Goal: Task Accomplishment & Management: Complete application form

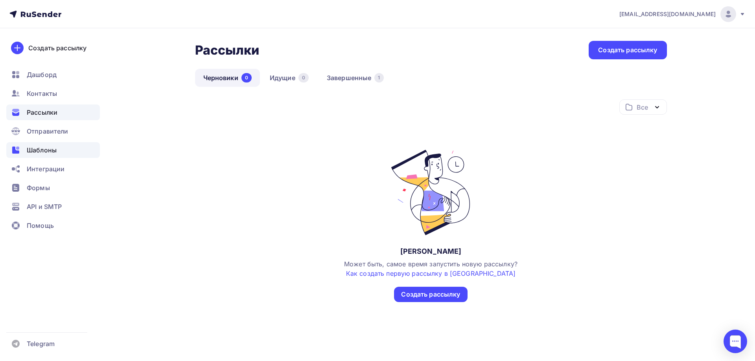
click at [52, 150] on span "Шаблоны" at bounding box center [42, 149] width 30 height 9
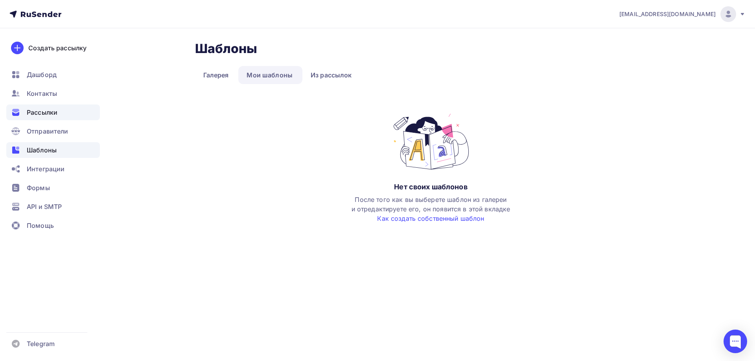
click at [42, 111] on span "Рассылки" at bounding box center [42, 112] width 31 height 9
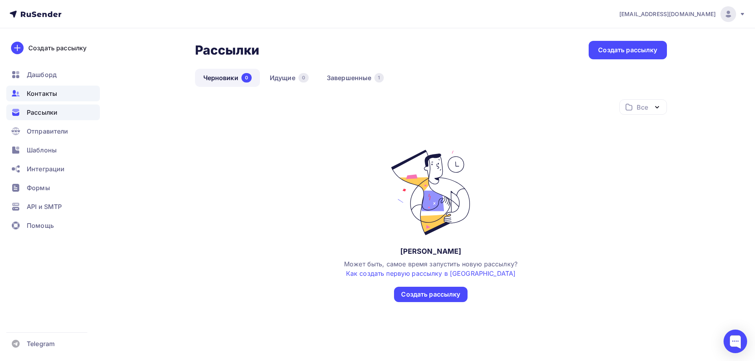
click at [59, 94] on div "Контакты" at bounding box center [53, 94] width 94 height 16
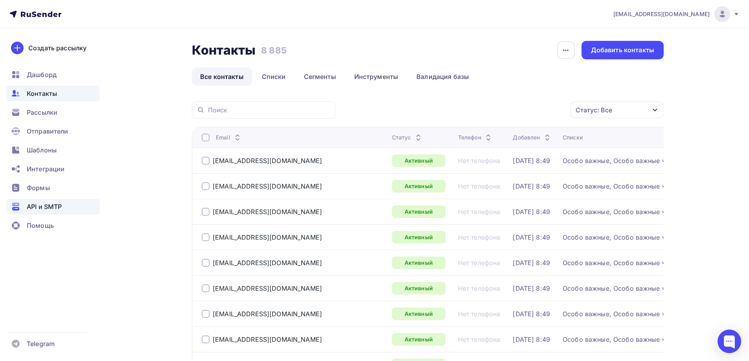
click at [52, 207] on span "API и SMTP" at bounding box center [44, 206] width 35 height 9
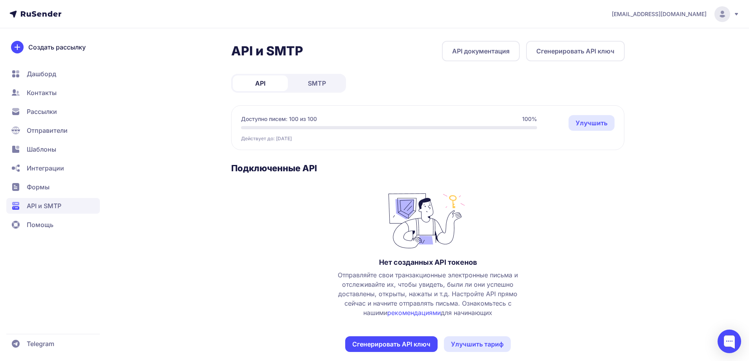
click at [45, 72] on span "Дашборд" at bounding box center [41, 73] width 29 height 9
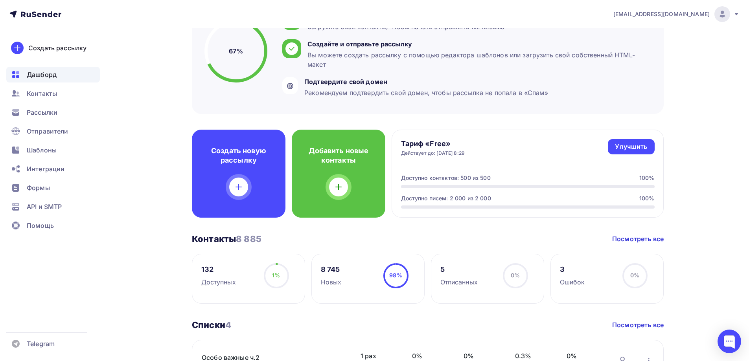
scroll to position [157, 0]
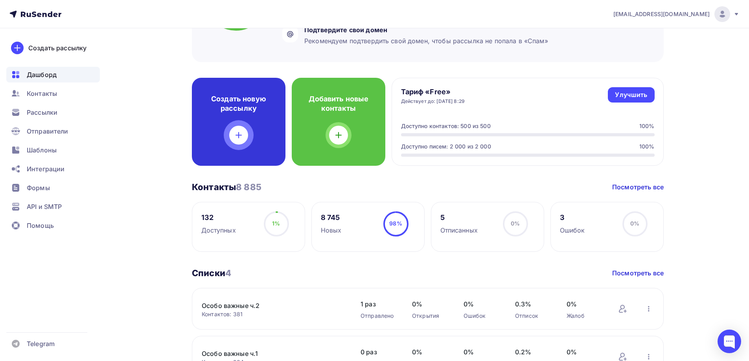
click at [244, 117] on div "Создать новую рассылку" at bounding box center [239, 122] width 94 height 88
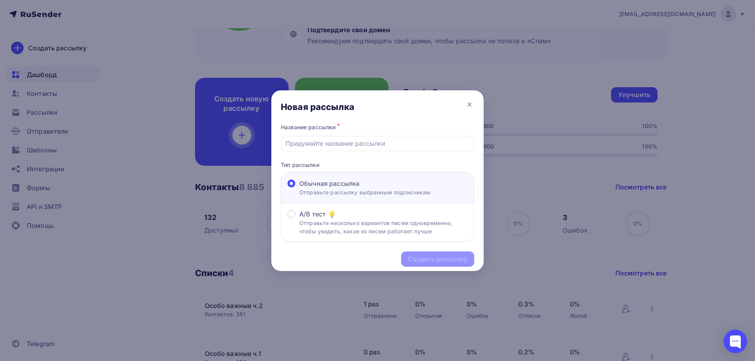
click at [296, 181] on label "Обычная рассылка Отправьте рассылку выбранным подписчикам" at bounding box center [358, 188] width 143 height 18
click at [299, 188] on input "Обычная рассылка Отправьте рассылку выбранным подписчикам" at bounding box center [299, 188] width 0 height 0
click at [317, 141] on input "text" at bounding box center [377, 143] width 184 height 9
type input "Труба ПНД и фитинги"
click at [427, 262] on div "Создать рассылку" at bounding box center [437, 259] width 59 height 9
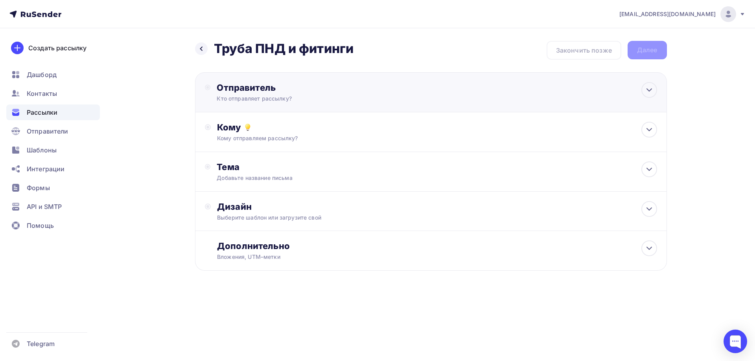
click at [513, 91] on div "Отправитель Кто отправляет рассылку? Email * paveldva@yandex.ru p.novikov-kzn@y…" at bounding box center [431, 92] width 472 height 40
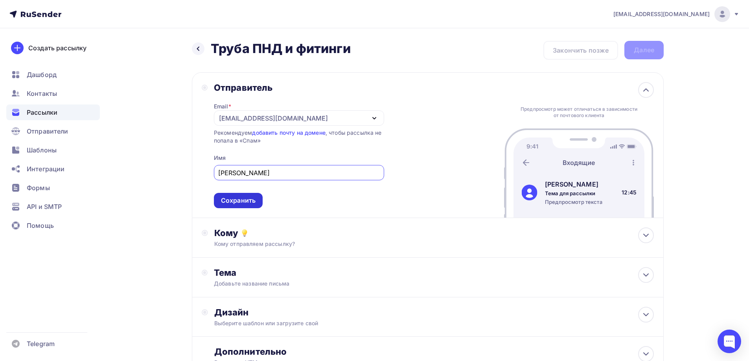
type input "Павел Сергеевич"
click at [245, 202] on div "Сохранить" at bounding box center [238, 200] width 35 height 9
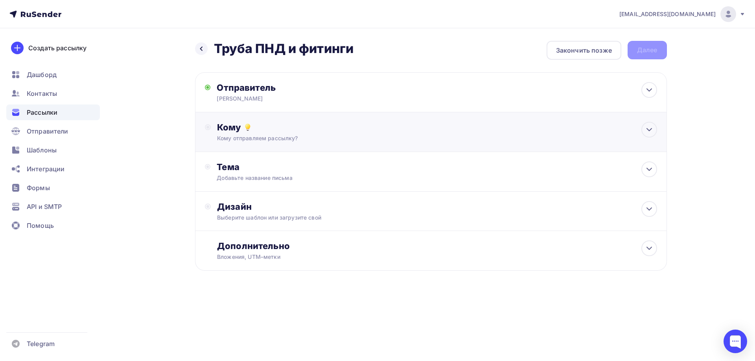
click at [217, 132] on div "Кому" at bounding box center [437, 127] width 440 height 11
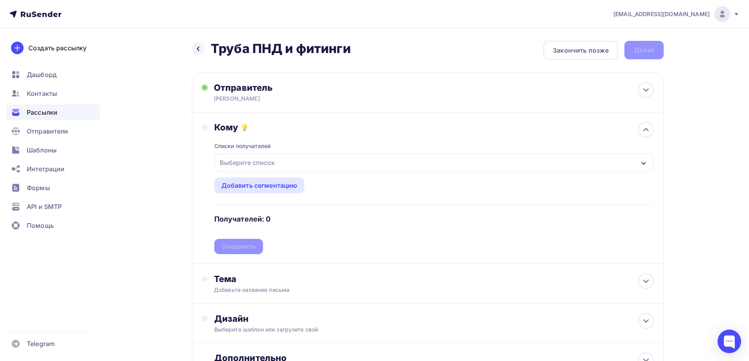
click at [554, 159] on div "Выберите список" at bounding box center [434, 163] width 439 height 18
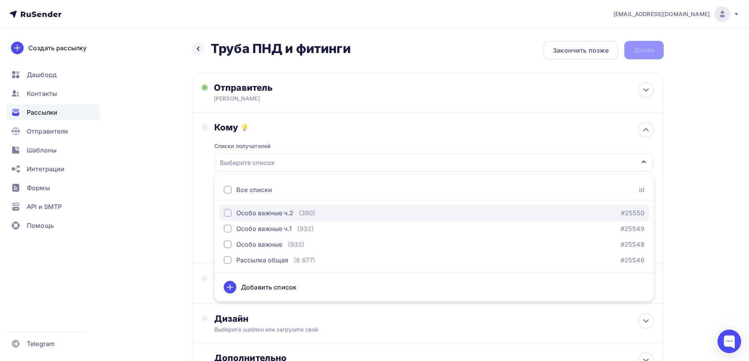
click at [283, 216] on div "Особо важные ч.2" at bounding box center [264, 212] width 57 height 9
click at [267, 212] on div "Особо важные ч.2" at bounding box center [264, 212] width 57 height 9
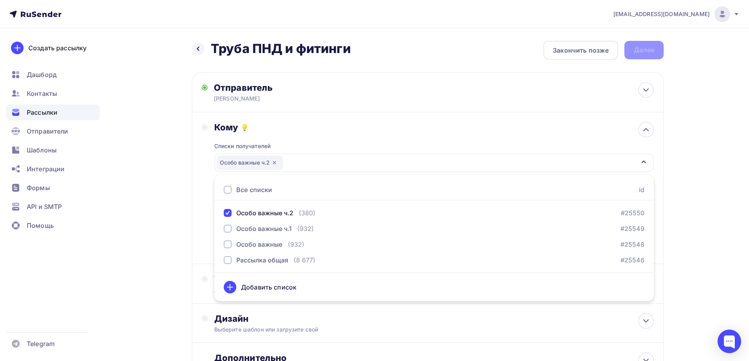
click at [715, 187] on div "paveldva@yandex.ru Аккаунт Тарифы Выйти Создать рассылку Дашборд Контакты Рассы…" at bounding box center [374, 217] width 749 height 434
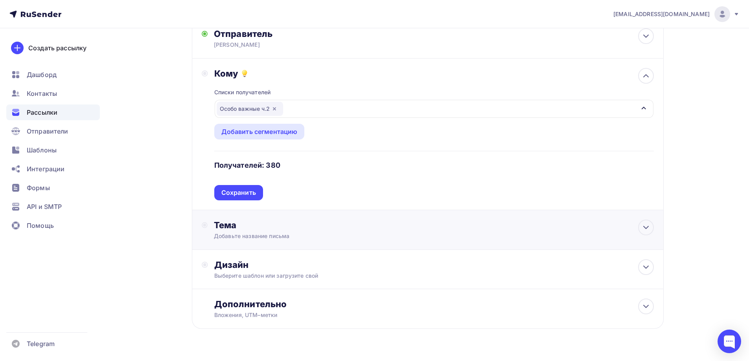
scroll to position [72, 0]
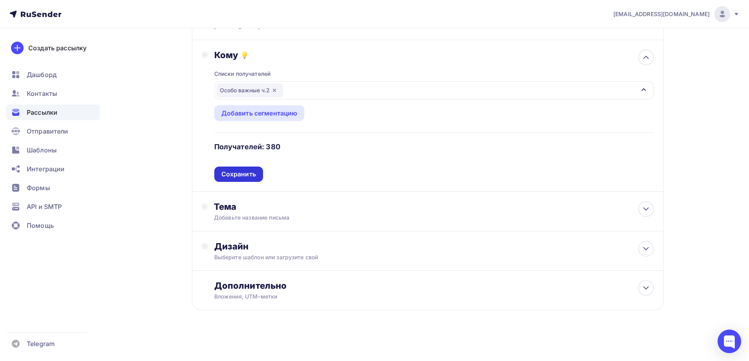
click at [255, 177] on div "Сохранить" at bounding box center [238, 174] width 35 height 9
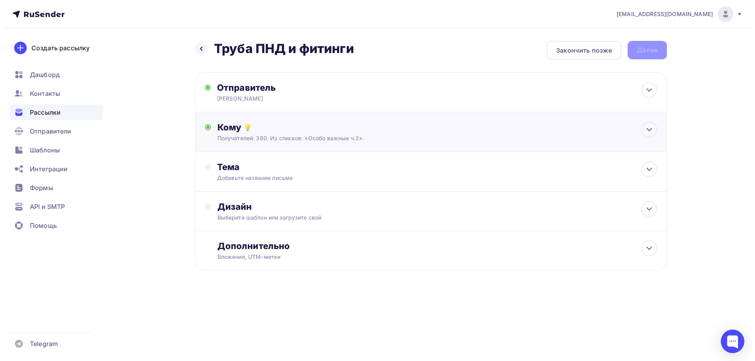
scroll to position [0, 0]
click at [291, 172] on div "Тема" at bounding box center [294, 167] width 155 height 11
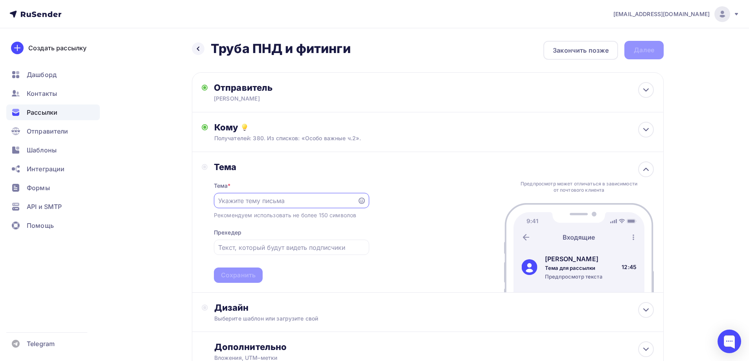
click at [297, 201] on input "text" at bounding box center [285, 200] width 134 height 9
type input "Труба ПНД. фитинги"
click at [272, 227] on div "Тема * Труба ПНД. фитинги Рекомендуем использовать не более 150 символов Прехед…" at bounding box center [291, 228] width 155 height 110
click at [248, 276] on div "Сохранить" at bounding box center [238, 275] width 35 height 9
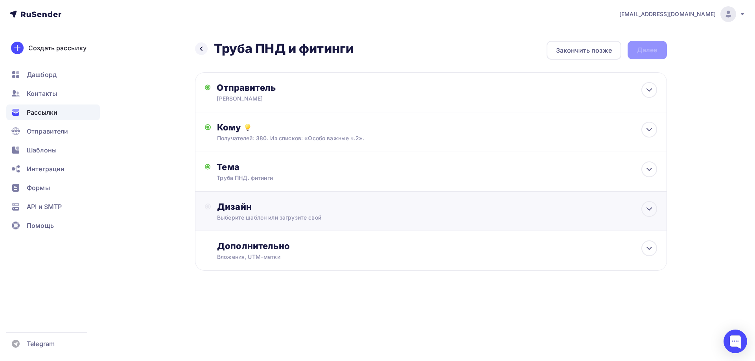
click at [230, 211] on div "Дизайн" at bounding box center [437, 206] width 440 height 11
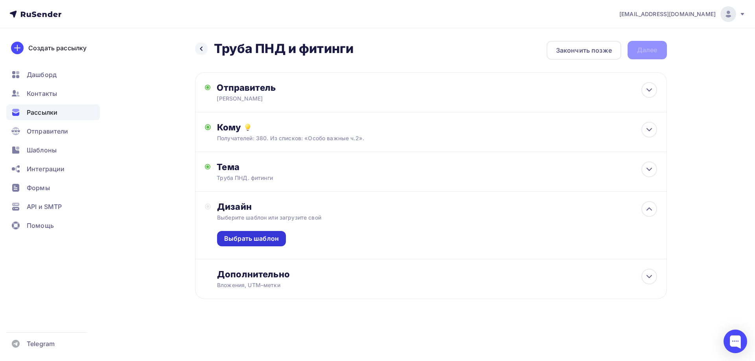
click at [270, 238] on div "Выбрать шаблон" at bounding box center [251, 238] width 55 height 9
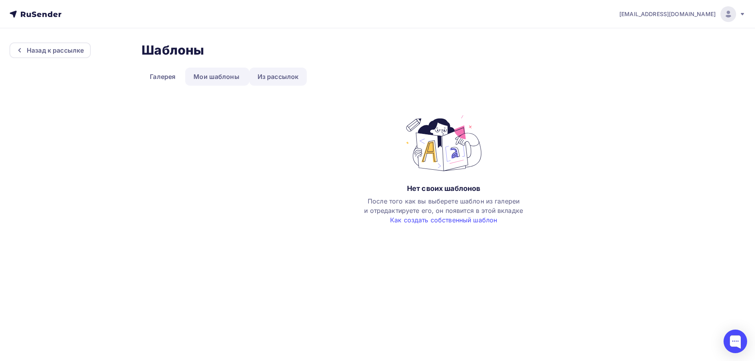
click at [279, 72] on link "Из рассылок" at bounding box center [278, 77] width 58 height 18
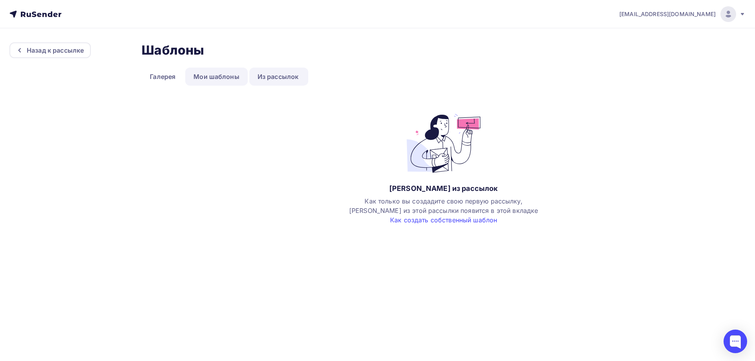
click at [211, 78] on link "Мои шаблоны" at bounding box center [216, 77] width 63 height 18
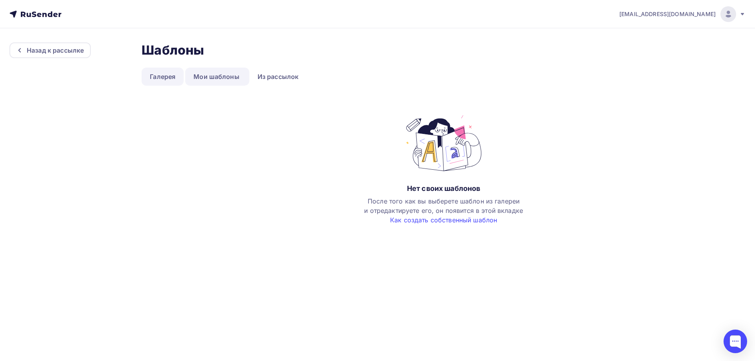
click at [161, 78] on link "Галерея" at bounding box center [163, 77] width 42 height 18
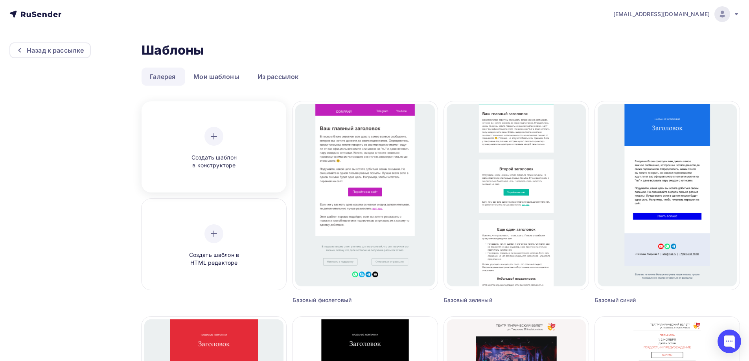
click at [212, 140] on icon at bounding box center [213, 136] width 9 height 9
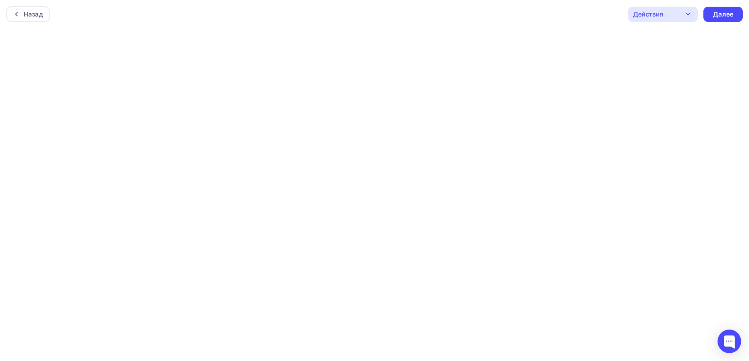
scroll to position [2, 0]
click at [728, 16] on div "Далее" at bounding box center [723, 12] width 20 height 9
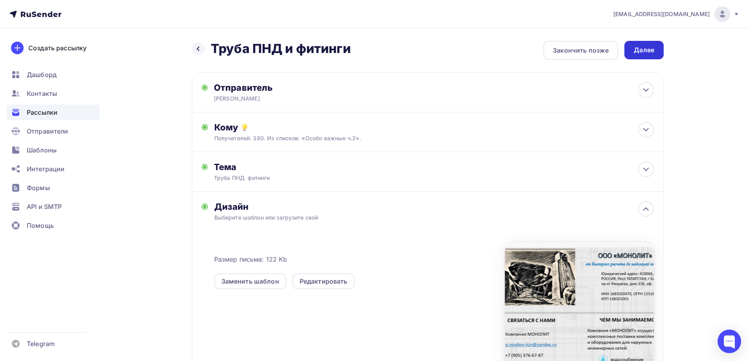
click at [647, 51] on div "Далее" at bounding box center [644, 50] width 20 height 9
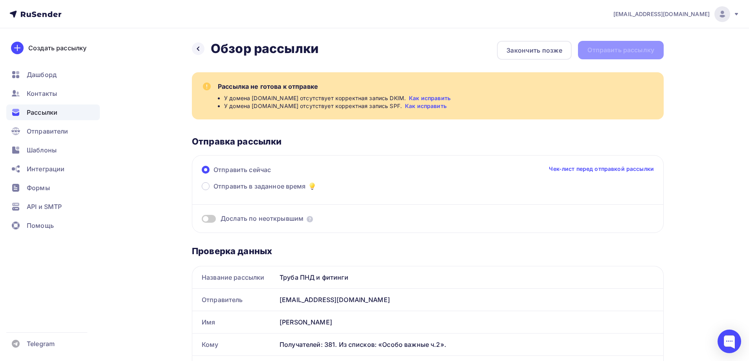
click at [413, 95] on link "Как исправить" at bounding box center [430, 98] width 42 height 8
click at [539, 49] on div "Закончить позже" at bounding box center [534, 50] width 56 height 9
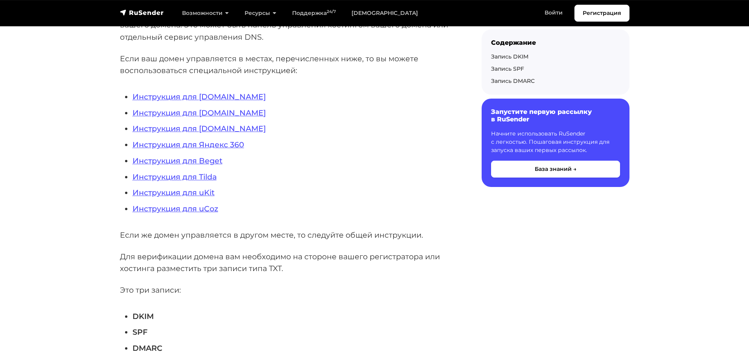
scroll to position [157, 0]
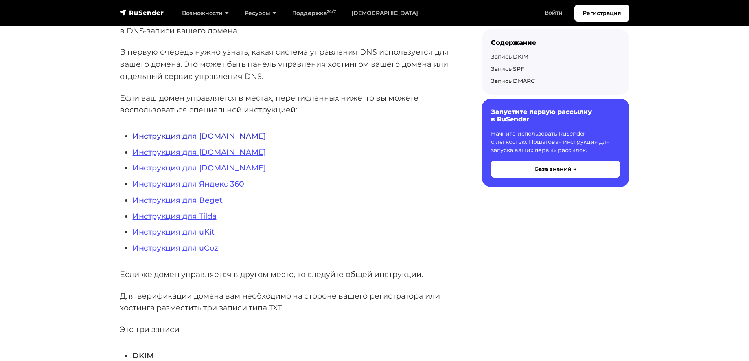
click at [193, 138] on link "Инструкция для REG.RU" at bounding box center [198, 135] width 133 height 9
click at [177, 183] on link "Инструкция для Яндекс 360" at bounding box center [188, 183] width 112 height 9
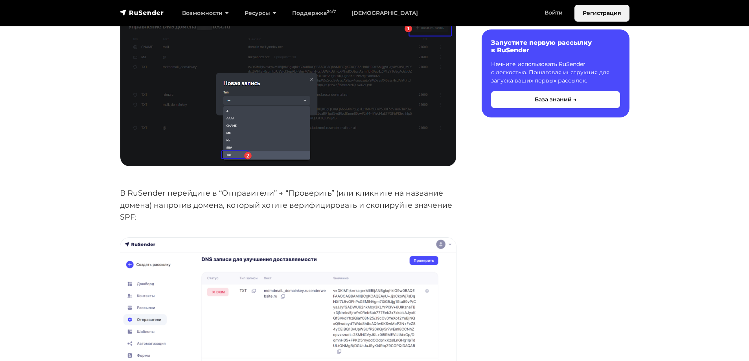
scroll to position [511, 0]
